Goal: Information Seeking & Learning: Learn about a topic

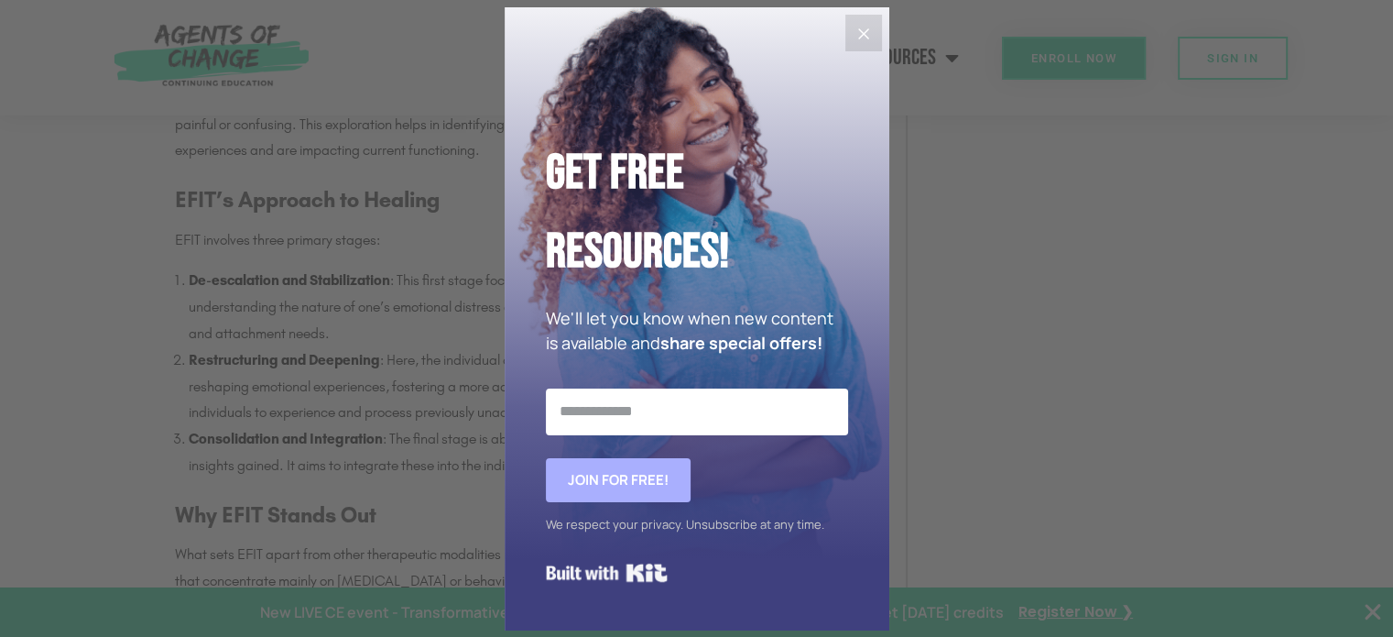
scroll to position [2474, 0]
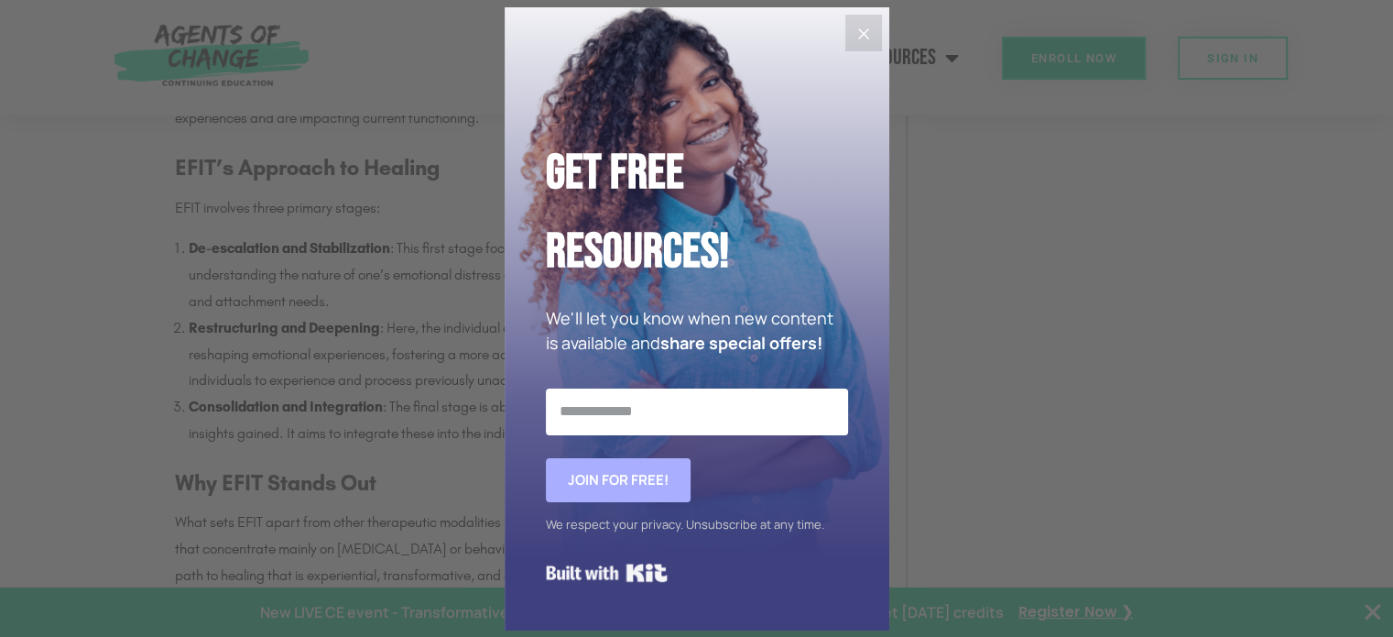
click at [853, 39] on icon "Close" at bounding box center [864, 34] width 22 height 22
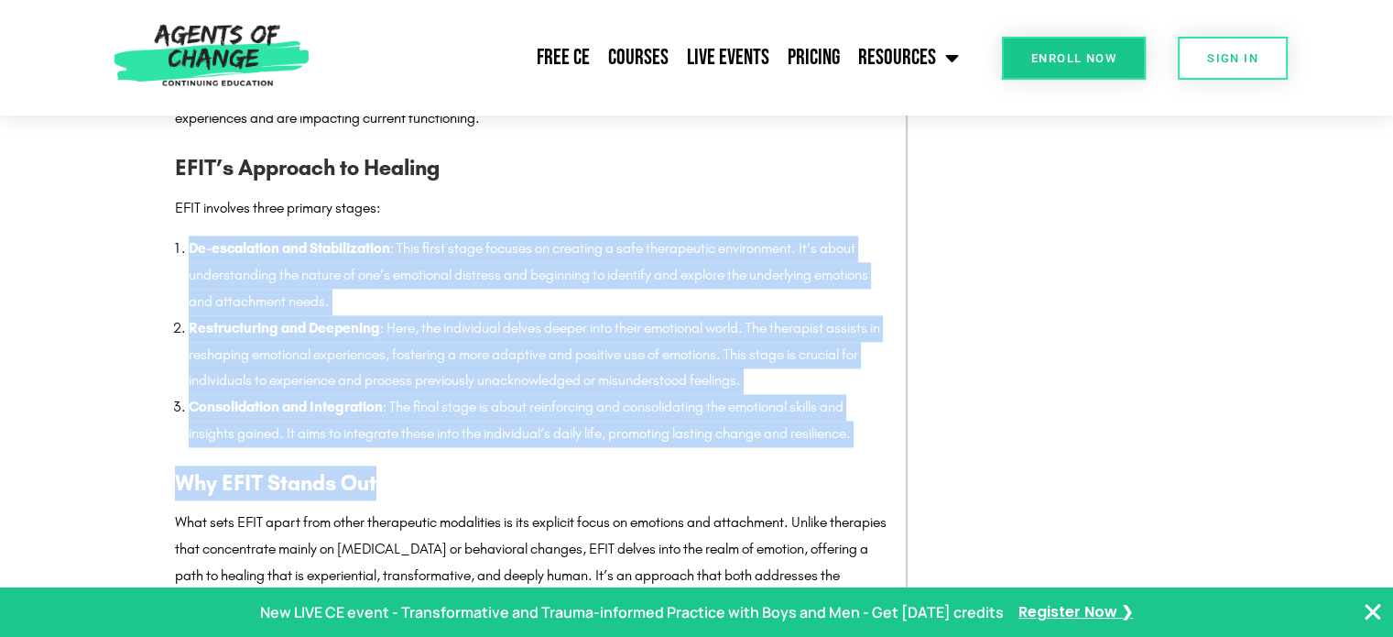
drag, startPoint x: 167, startPoint y: 246, endPoint x: 870, endPoint y: 449, distance: 732.1
drag, startPoint x: 879, startPoint y: 441, endPoint x: 165, endPoint y: 250, distance: 739.5
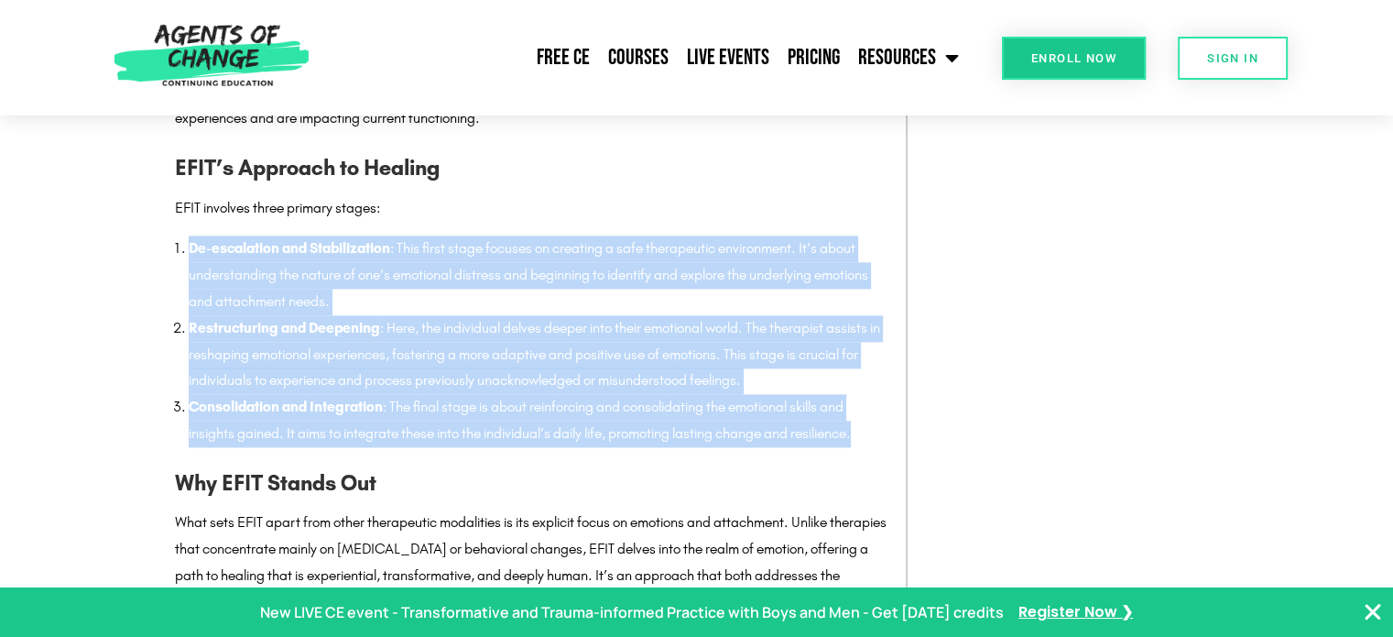
copy ol "De-escalation and Stabilization : This first stage focuses on creating a safe t…"
click at [747, 254] on li "De-escalation and Stabilization : This first stage focuses on creating a safe t…" at bounding box center [538, 274] width 699 height 79
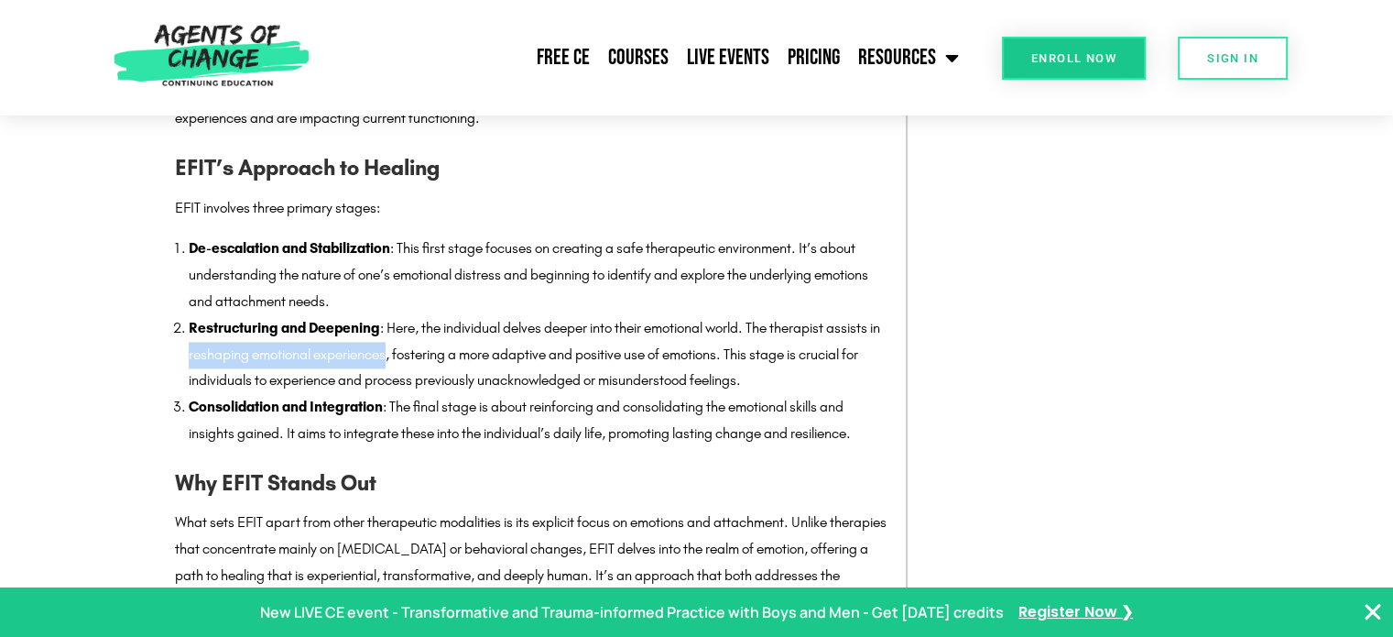
drag, startPoint x: 202, startPoint y: 355, endPoint x: 403, endPoint y: 362, distance: 201.6
click at [403, 362] on li "Restructuring and Deepening : Here, the individual delves deeper into their emo…" at bounding box center [538, 354] width 699 height 79
copy li "reshaping emotional experiences"
